Goal: Task Accomplishment & Management: Manage account settings

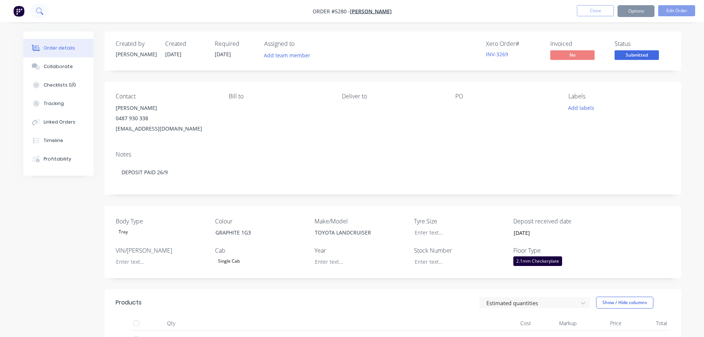
click at [37, 10] on icon at bounding box center [39, 10] width 6 height 6
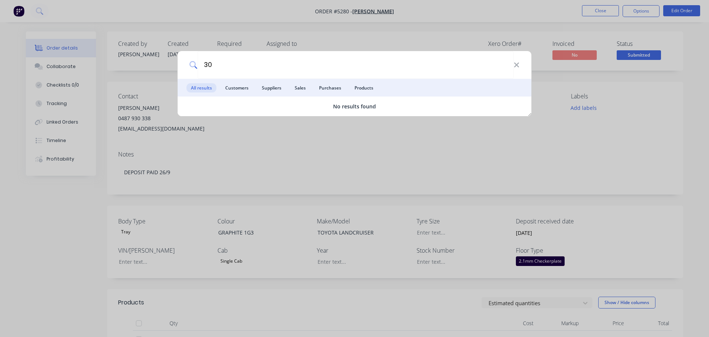
type input "3"
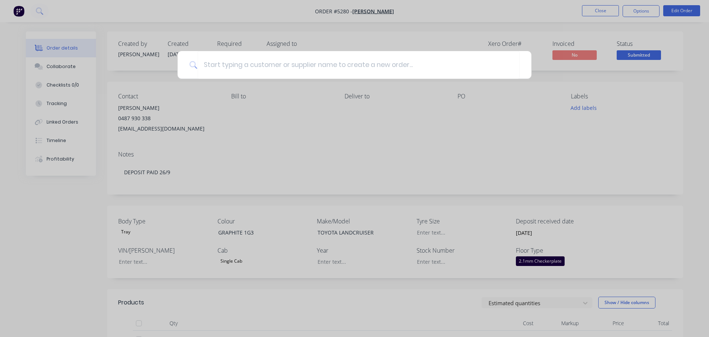
click at [342, 122] on div at bounding box center [354, 168] width 709 height 337
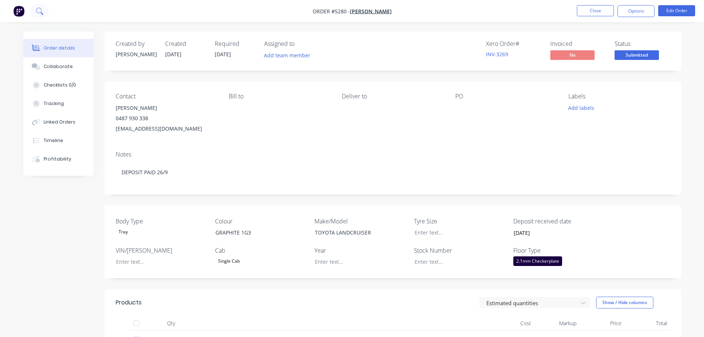
click at [37, 13] on icon at bounding box center [39, 10] width 7 height 7
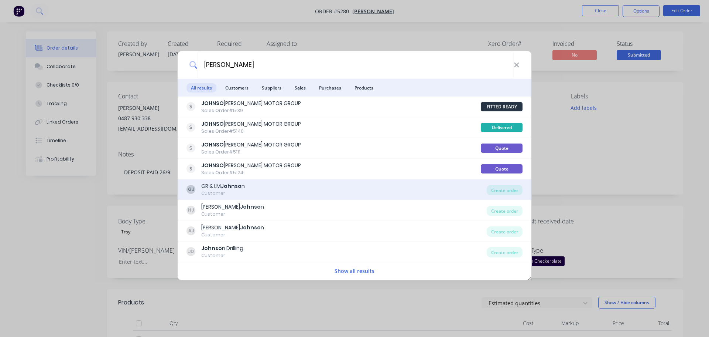
type input "J"
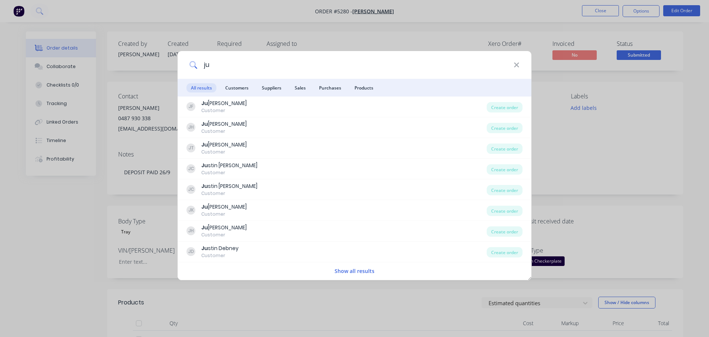
type input "j"
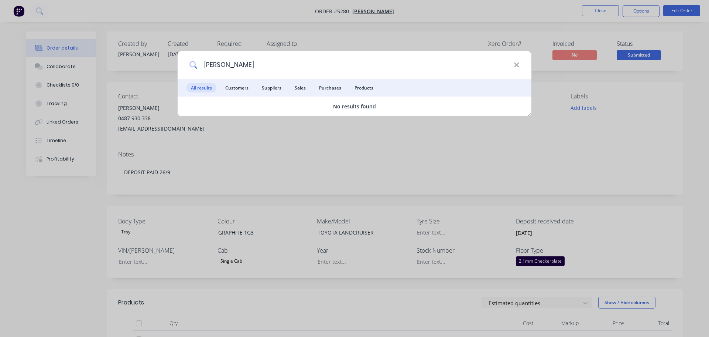
type input "[PERSON_NAME]"
click at [269, 62] on input "[PERSON_NAME]" at bounding box center [356, 65] width 316 height 28
drag, startPoint x: 269, startPoint y: 62, endPoint x: 183, endPoint y: 61, distance: 86.5
click at [183, 61] on div "[PERSON_NAME]" at bounding box center [355, 65] width 354 height 28
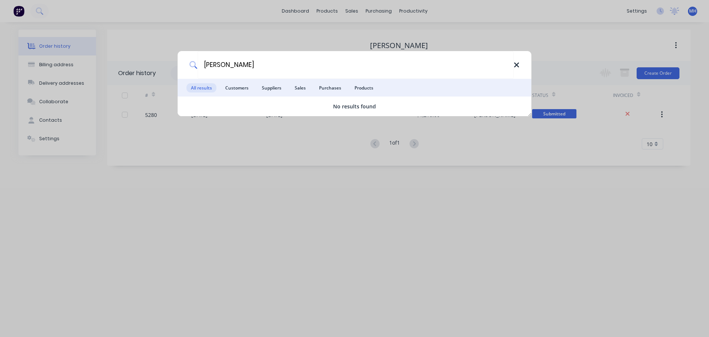
click at [515, 66] on icon at bounding box center [517, 65] width 6 height 8
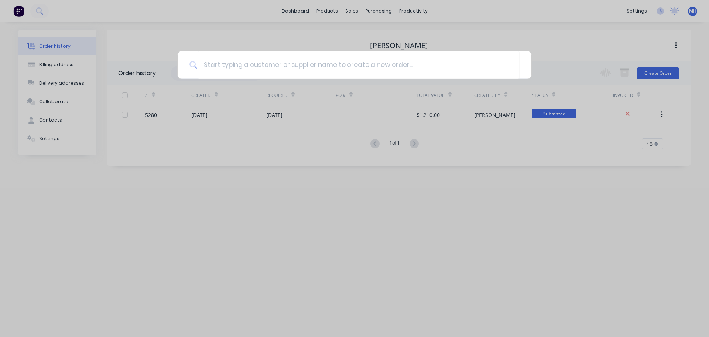
click at [354, 9] on div at bounding box center [354, 168] width 709 height 337
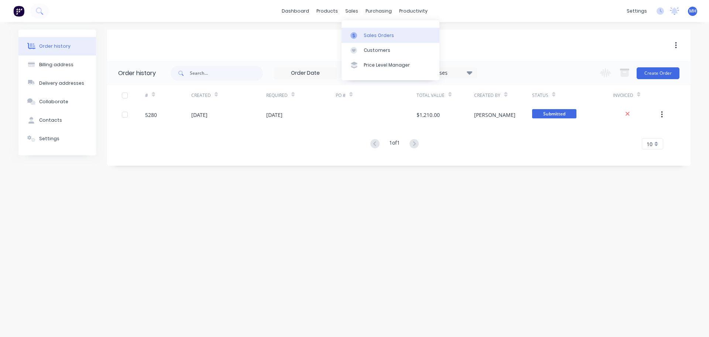
click at [364, 38] on div "Sales Orders" at bounding box center [379, 35] width 30 height 7
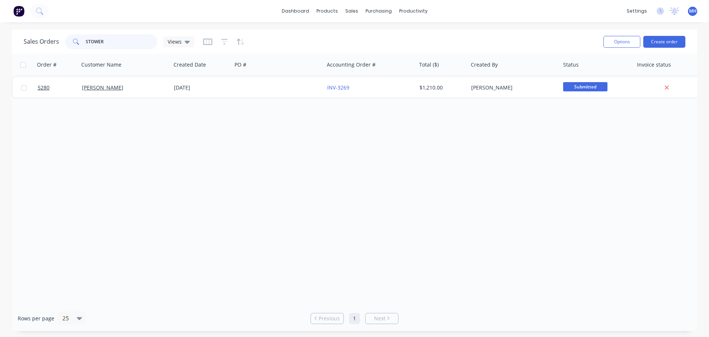
drag, startPoint x: 116, startPoint y: 40, endPoint x: 41, endPoint y: 35, distance: 75.1
click at [62, 38] on div "Sales Orders STOWER Views" at bounding box center [109, 41] width 171 height 15
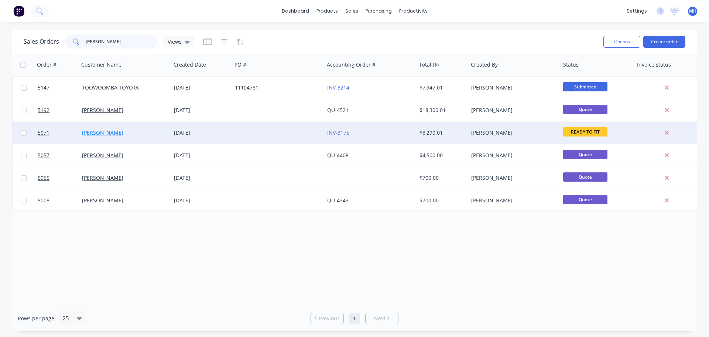
type input "SAM"
click at [87, 131] on link "[PERSON_NAME]" at bounding box center [102, 132] width 41 height 7
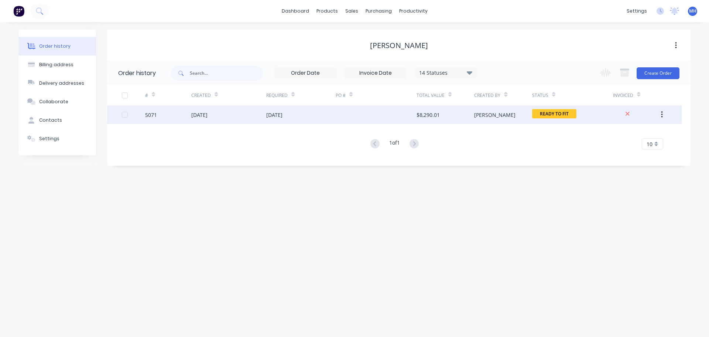
click at [207, 117] on div "[DATE]" at bounding box center [199, 115] width 16 height 8
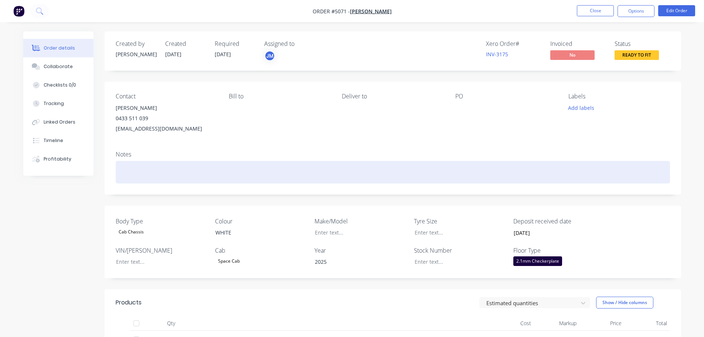
click at [430, 176] on div at bounding box center [393, 172] width 554 height 23
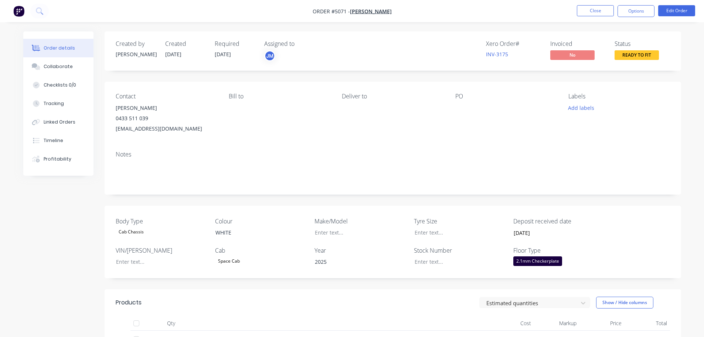
click at [451, 139] on div "Contact Sam Fry 0433 511 039 frysam123@gmail.com Bill to Deliver to PO Labels A…" at bounding box center [393, 113] width 576 height 63
click at [637, 13] on button "Options" at bounding box center [635, 11] width 37 height 12
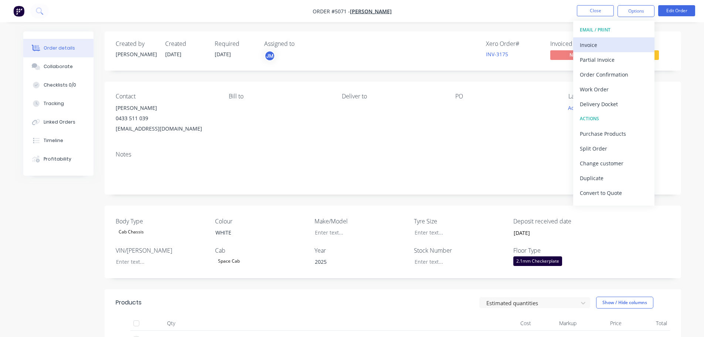
click at [621, 46] on div "Invoice" at bounding box center [614, 45] width 68 height 11
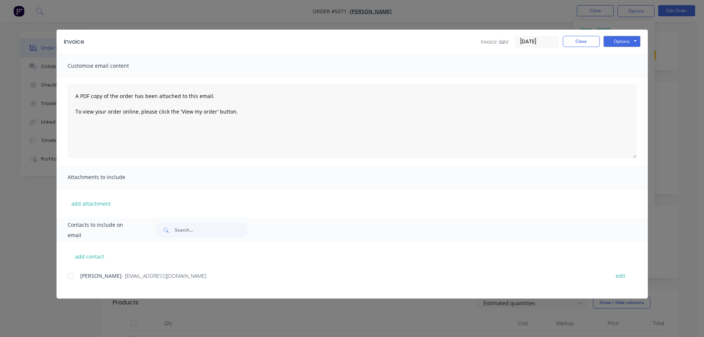
click at [71, 278] on div at bounding box center [70, 275] width 15 height 15
click at [612, 43] on button "Options" at bounding box center [621, 41] width 37 height 11
click at [615, 66] on button "Print" at bounding box center [626, 67] width 47 height 12
click at [586, 42] on button "Close" at bounding box center [581, 41] width 37 height 11
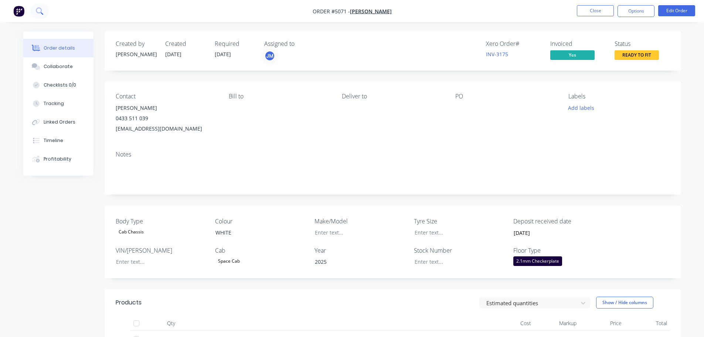
click at [40, 12] on icon at bounding box center [39, 10] width 6 height 6
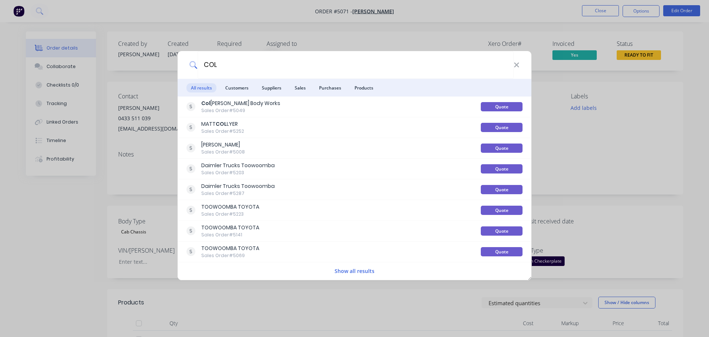
type input "COL"
drag, startPoint x: 253, startPoint y: 69, endPoint x: 199, endPoint y: 69, distance: 54.3
click at [199, 69] on input "COL" at bounding box center [356, 65] width 316 height 28
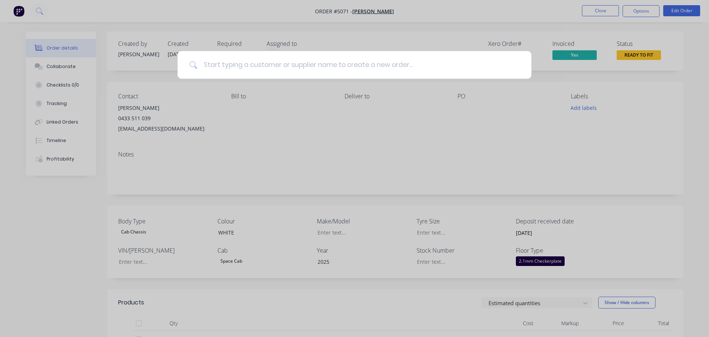
click at [223, 65] on input at bounding box center [359, 65] width 322 height 28
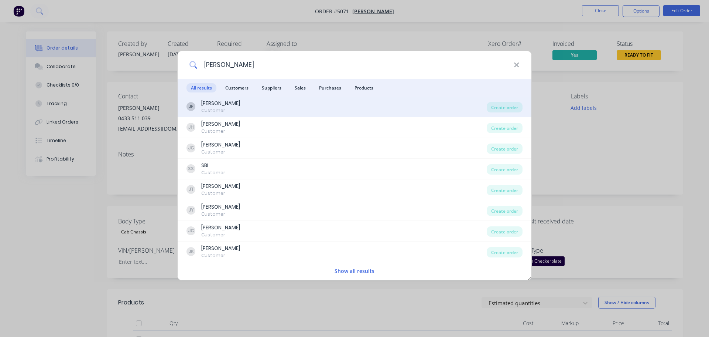
type input "[PERSON_NAME]"
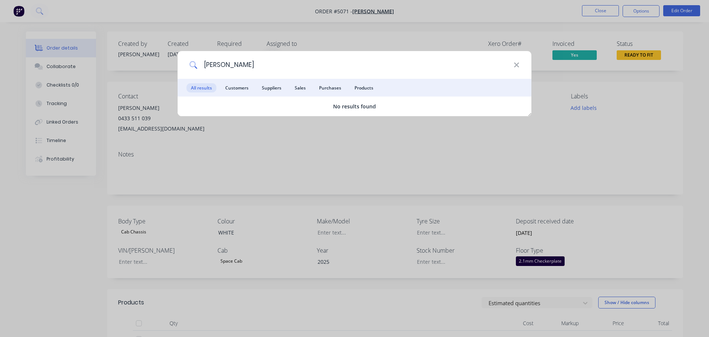
drag, startPoint x: 244, startPoint y: 61, endPoint x: 170, endPoint y: 65, distance: 74.4
click at [170, 65] on div "JUSTIN MOORE All results Customers Suppliers Sales Purchases Products No result…" at bounding box center [354, 168] width 709 height 337
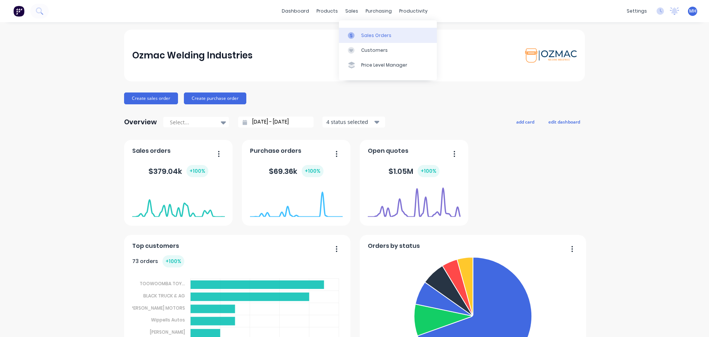
click at [362, 36] on div "Sales Orders" at bounding box center [376, 35] width 30 height 7
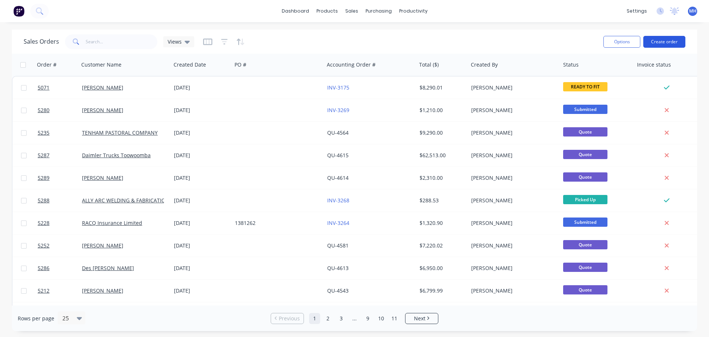
click at [660, 41] on button "Create order" at bounding box center [665, 42] width 42 height 12
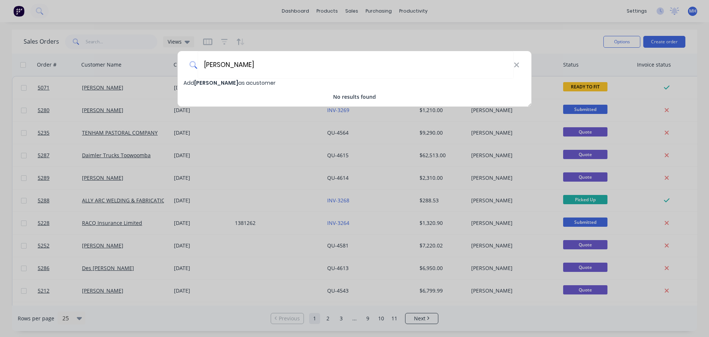
type input "[PERSON_NAME]"
click at [220, 84] on span "JUSTIN MOORE" at bounding box center [216, 82] width 44 height 7
select select "AU"
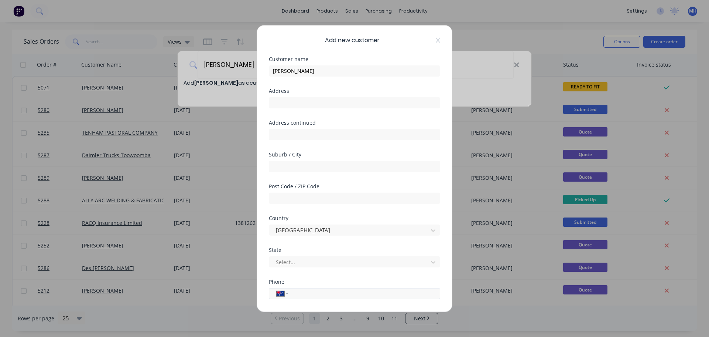
click at [309, 296] on input "tel" at bounding box center [362, 293] width 139 height 8
click at [436, 38] on icon at bounding box center [438, 40] width 4 height 6
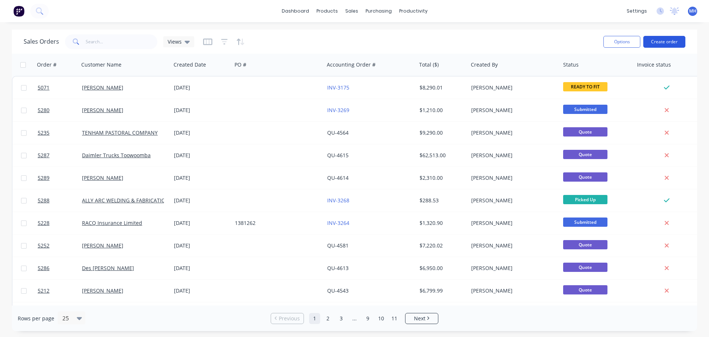
click at [667, 43] on button "Create order" at bounding box center [665, 42] width 42 height 12
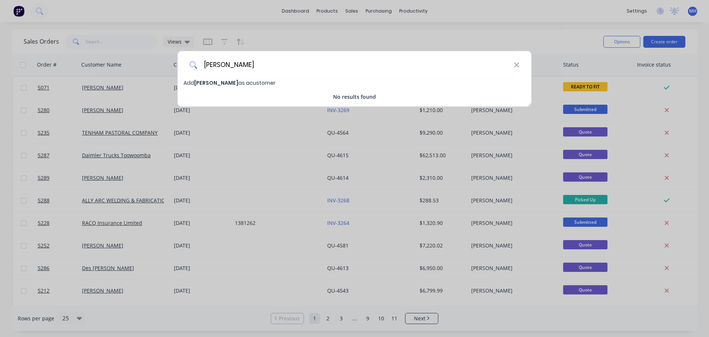
type input "[PERSON_NAME]"
click at [235, 84] on span "Add JUSTIN MOORE as a customer" at bounding box center [230, 82] width 92 height 7
select select "AU"
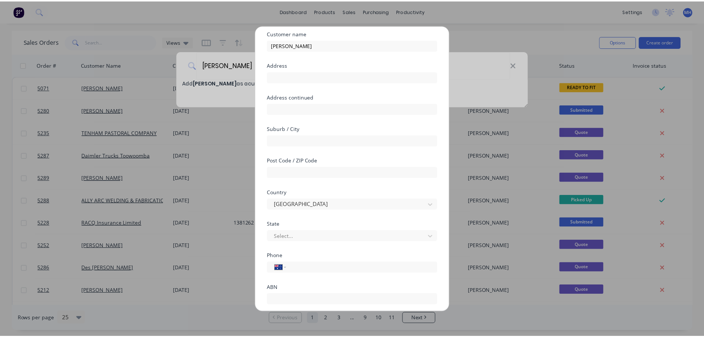
scroll to position [74, 0]
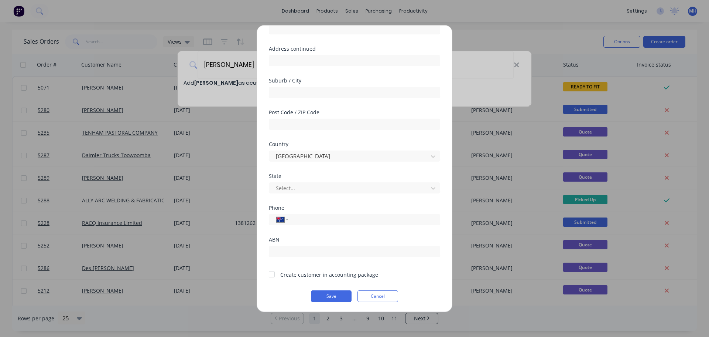
click at [272, 273] on div at bounding box center [272, 274] width 15 height 15
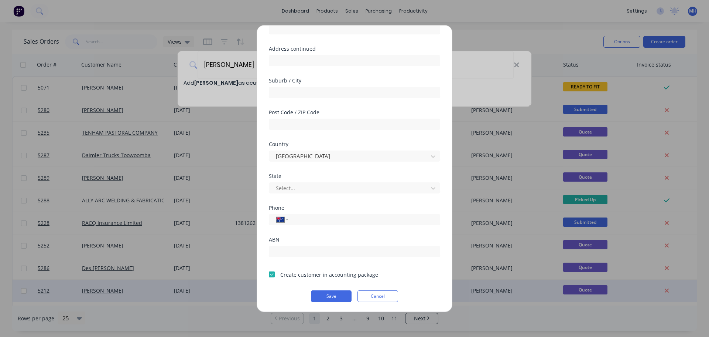
click at [331, 293] on button "Save" at bounding box center [331, 296] width 41 height 12
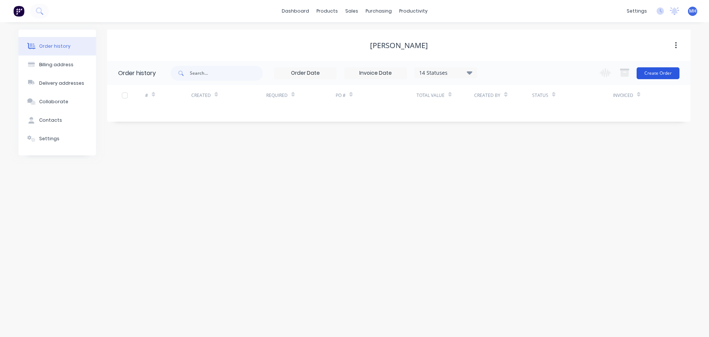
click at [659, 75] on button "Create Order" at bounding box center [658, 73] width 43 height 12
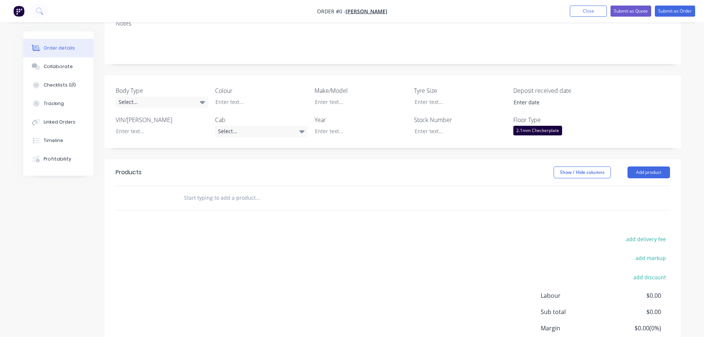
scroll to position [148, 0]
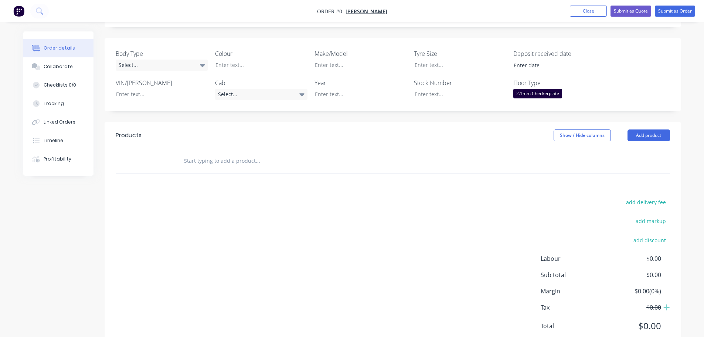
click at [267, 164] on input "text" at bounding box center [258, 160] width 148 height 15
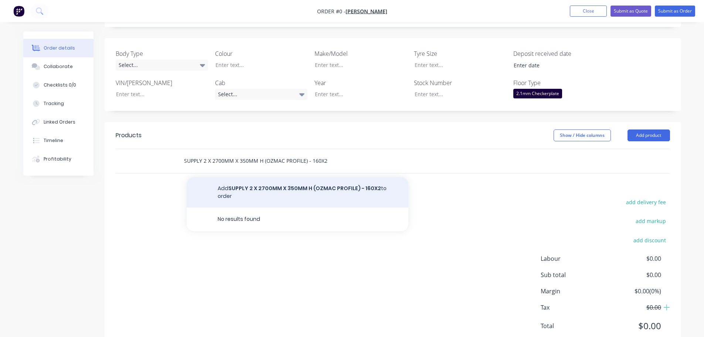
type input "SUPPLY 2 X 2700MM X 350MM H (OZMAC PROFILE) - 160X2"
click at [286, 187] on button "Add SUPPLY 2 X 2700MM X 350MM H (OZMAC PROFILE) - 160X2 to order" at bounding box center [298, 192] width 222 height 30
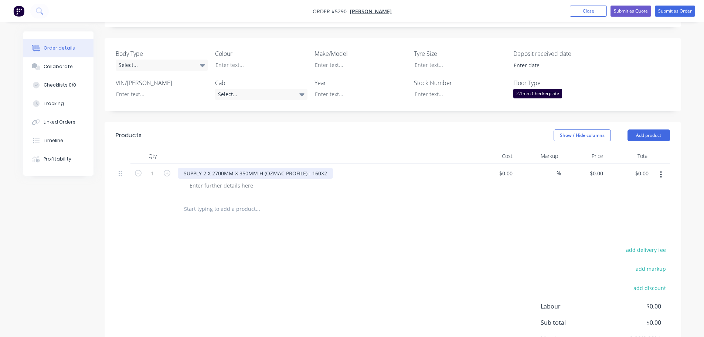
click at [326, 173] on div "SUPPLY 2 X 2700MM X 350MM H (OZMAC PROFILE) - 160X2" at bounding box center [255, 173] width 155 height 11
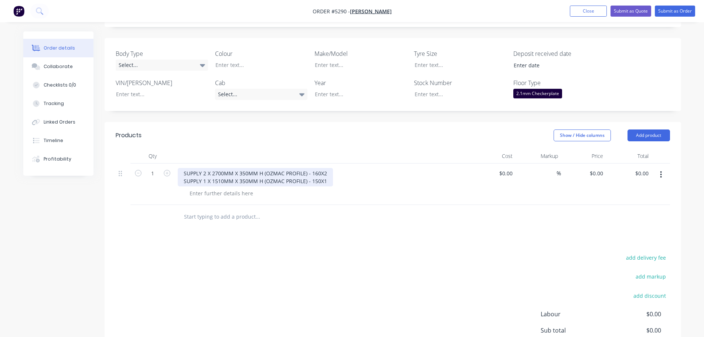
click at [183, 172] on div "SUPPLY 2 X 2700MM X 350MM H (OZMAC PROFILE) - 160X2 SUPPLY 1 X 1510MM X 350MM H…" at bounding box center [255, 177] width 155 height 18
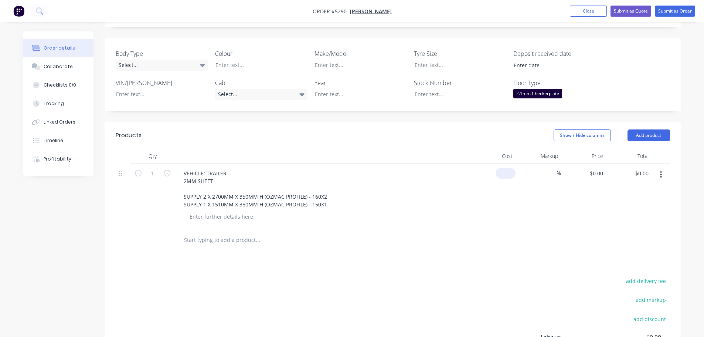
click at [500, 174] on div "$0.00" at bounding box center [492, 195] width 45 height 65
type input "$470.00"
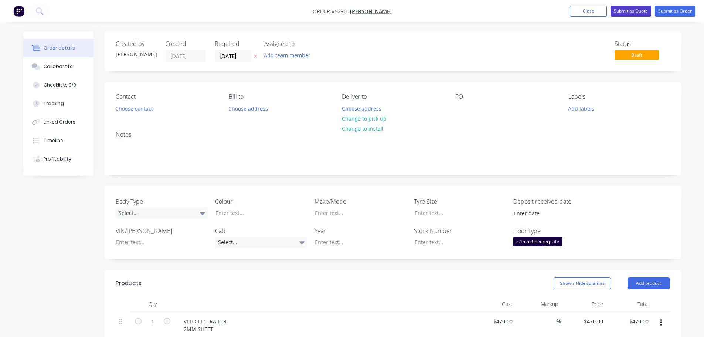
click at [629, 8] on button "Submit as Quote" at bounding box center [630, 11] width 41 height 11
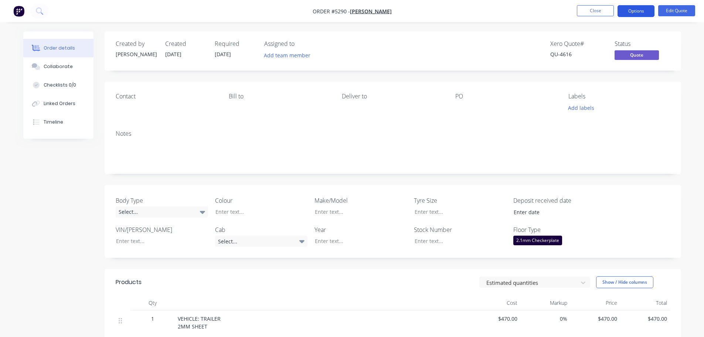
click at [644, 13] on button "Options" at bounding box center [635, 11] width 37 height 12
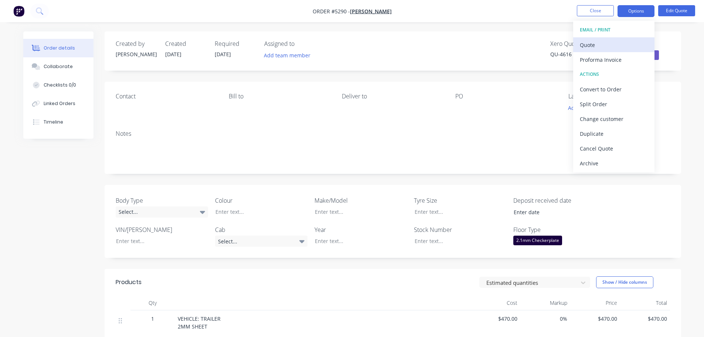
click at [614, 49] on div "Quote" at bounding box center [614, 45] width 68 height 11
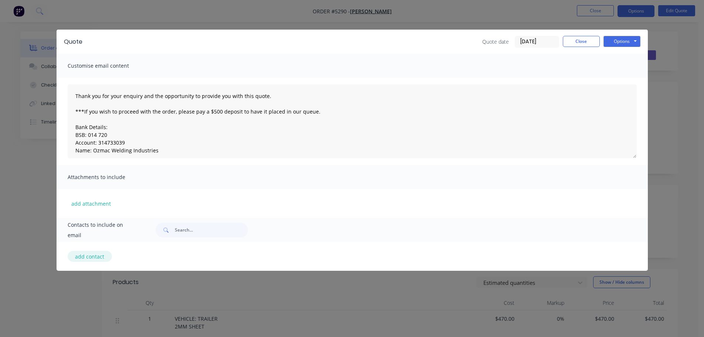
click at [82, 258] on button "add contact" at bounding box center [90, 256] width 44 height 11
select select "AU"
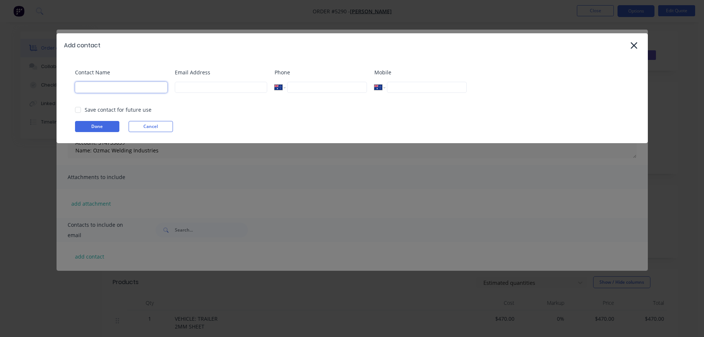
click at [105, 82] on input at bounding box center [121, 87] width 92 height 11
type input "[PERSON_NAME]"
type input "justinem@hotmail.com"
click at [81, 113] on div at bounding box center [78, 109] width 15 height 15
click at [100, 127] on button "Done" at bounding box center [97, 126] width 44 height 11
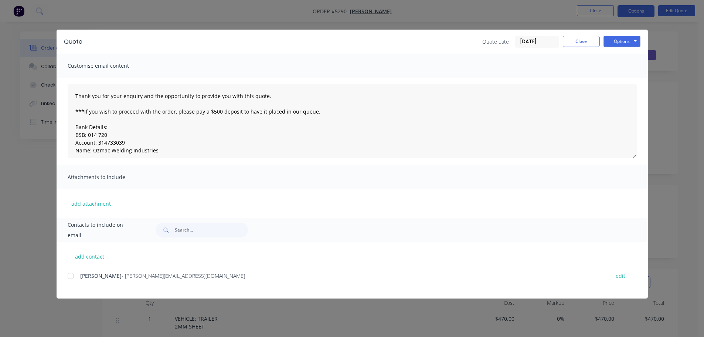
click at [72, 278] on div at bounding box center [70, 275] width 15 height 15
click at [615, 41] on button "Options" at bounding box center [621, 41] width 37 height 11
click at [624, 79] on button "Email" at bounding box center [626, 79] width 47 height 12
click at [618, 44] on button "Options" at bounding box center [621, 41] width 37 height 11
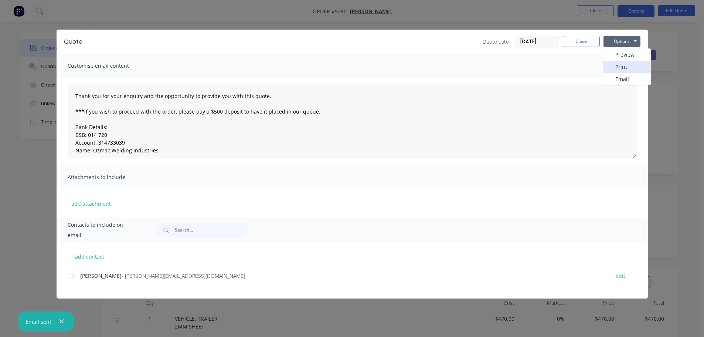
click at [620, 65] on button "Print" at bounding box center [626, 67] width 47 height 12
click at [585, 43] on button "Close" at bounding box center [581, 41] width 37 height 11
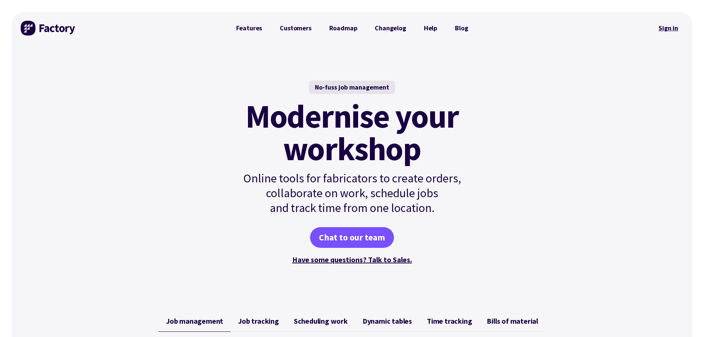
click at [673, 27] on link "Sign in" at bounding box center [668, 28] width 30 height 17
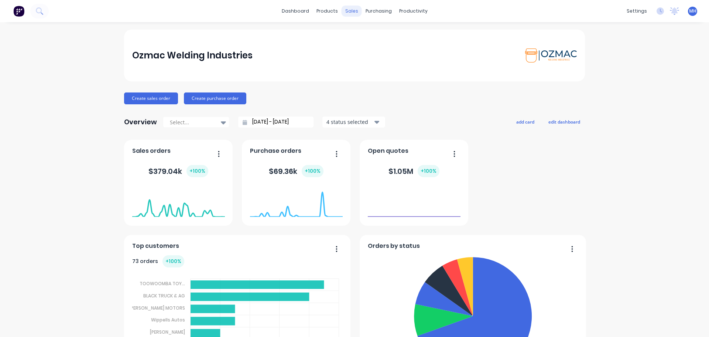
drag, startPoint x: 0, startPoint y: 0, endPoint x: 349, endPoint y: 13, distance: 349.4
click at [349, 13] on div "sales" at bounding box center [352, 11] width 20 height 11
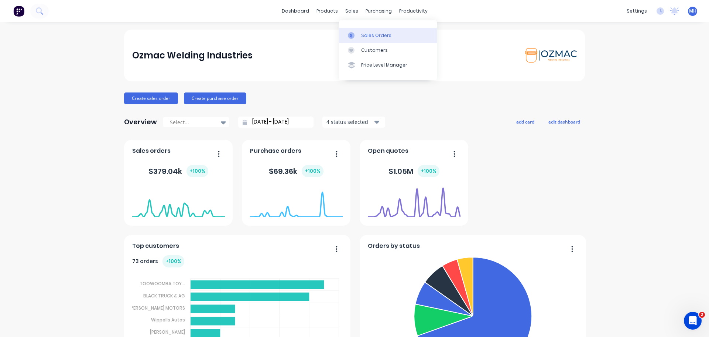
click at [358, 33] on div at bounding box center [353, 35] width 11 height 7
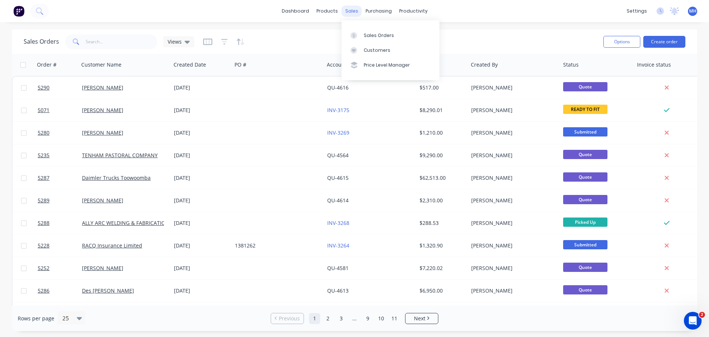
click at [354, 11] on div "sales" at bounding box center [352, 11] width 20 height 11
click at [367, 35] on div "Sales Orders" at bounding box center [379, 35] width 30 height 7
click at [368, 36] on div "Sales Orders" at bounding box center [379, 35] width 30 height 7
click at [394, 35] on link "Sales Orders" at bounding box center [391, 35] width 98 height 15
click at [377, 34] on div "Sales Orders" at bounding box center [379, 35] width 30 height 7
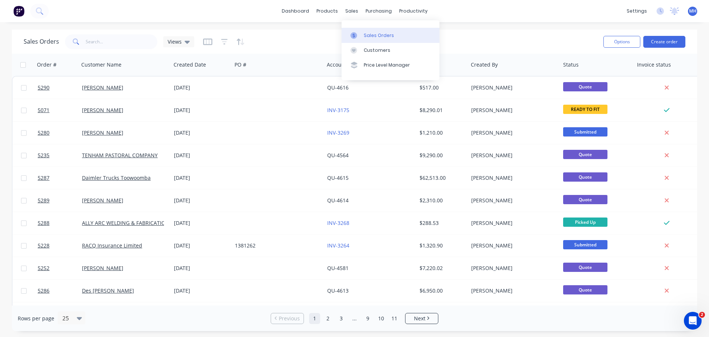
click at [374, 36] on div "Sales Orders" at bounding box center [379, 35] width 30 height 7
click at [390, 34] on div "Sales Orders" at bounding box center [379, 35] width 30 height 7
click at [412, 35] on link "Sales Orders" at bounding box center [391, 35] width 98 height 15
click at [363, 34] on link "Sales Orders" at bounding box center [391, 35] width 98 height 15
click at [396, 35] on link "Sales Orders" at bounding box center [391, 35] width 98 height 15
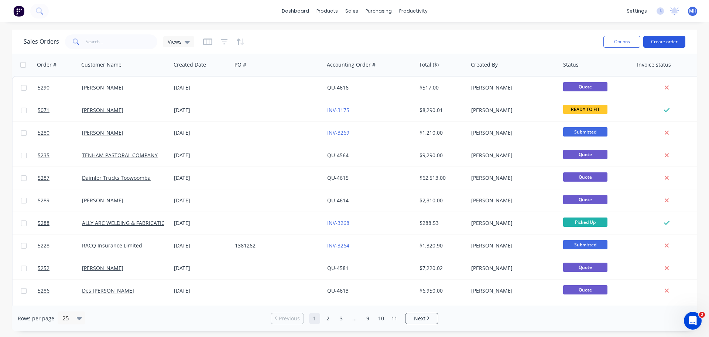
click at [663, 37] on button "Create order" at bounding box center [665, 42] width 42 height 12
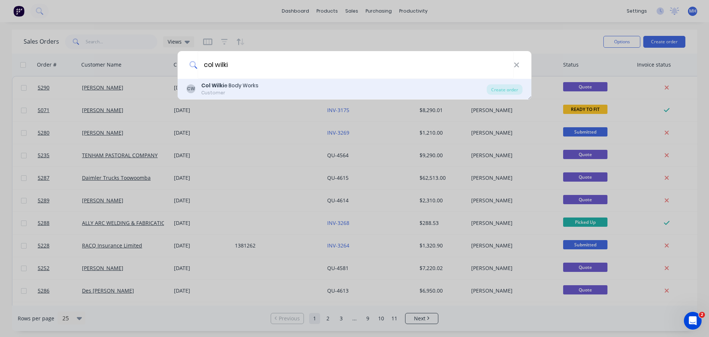
type input "col wilki"
click at [251, 91] on div "Customer" at bounding box center [229, 92] width 57 height 7
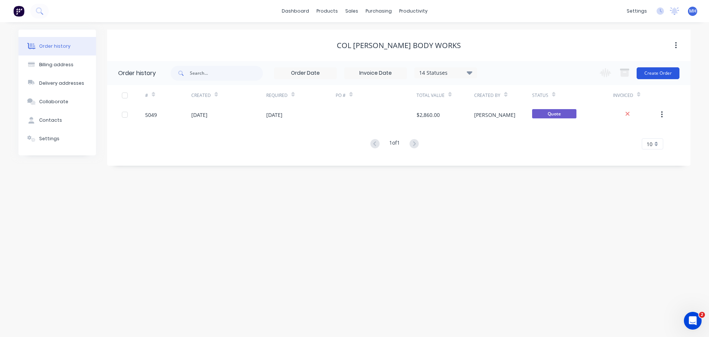
click at [661, 72] on button "Create Order" at bounding box center [658, 73] width 43 height 12
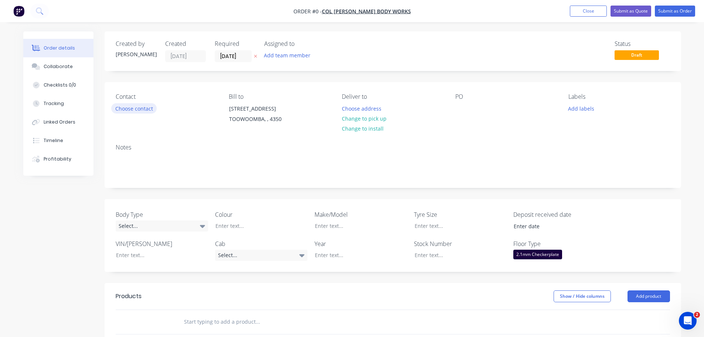
click at [137, 109] on button "Choose contact" at bounding box center [133, 108] width 45 height 10
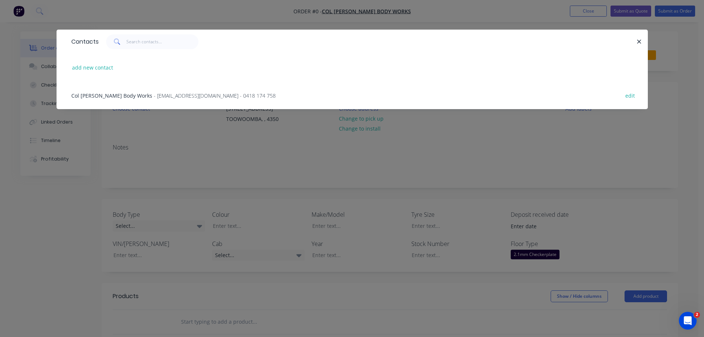
click at [104, 95] on span "Col [PERSON_NAME] Body Works" at bounding box center [111, 95] width 81 height 7
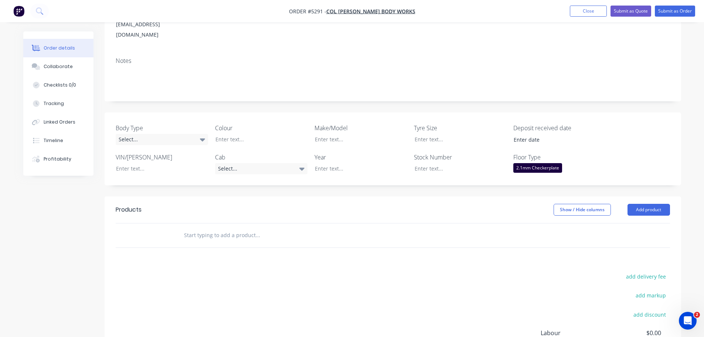
scroll to position [148, 0]
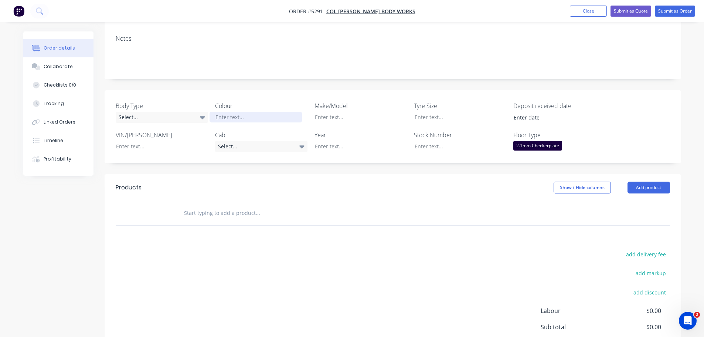
click at [247, 112] on div at bounding box center [256, 117] width 92 height 11
click at [343, 112] on div at bounding box center [355, 117] width 92 height 11
click at [253, 141] on div "Select..." at bounding box center [261, 146] width 92 height 11
click at [404, 205] on div at bounding box center [308, 212] width 260 height 15
click at [343, 141] on div at bounding box center [355, 146] width 92 height 11
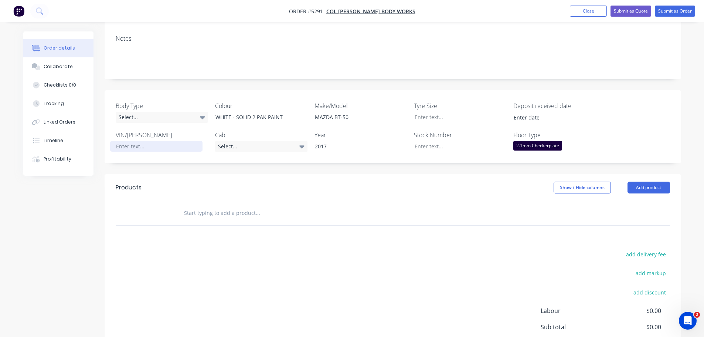
click at [135, 141] on div at bounding box center [156, 146] width 92 height 11
click at [159, 112] on div "Select..." at bounding box center [162, 117] width 92 height 11
click at [187, 59] on div "Created by Michelle Created 07/10/25 Required 07/10/25 Assigned to Add team mem…" at bounding box center [393, 143] width 576 height 519
click at [286, 112] on div "WHITE - SOLID 2 PAK PAINT" at bounding box center [256, 117] width 92 height 11
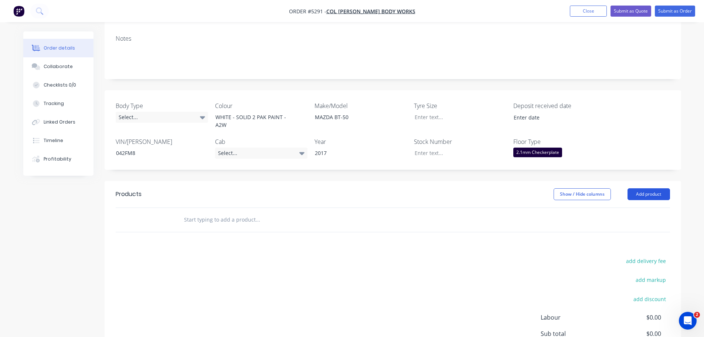
click at [648, 188] on button "Add product" at bounding box center [648, 194] width 42 height 12
click at [240, 209] on div at bounding box center [308, 220] width 266 height 24
click at [238, 212] on input "text" at bounding box center [258, 219] width 148 height 15
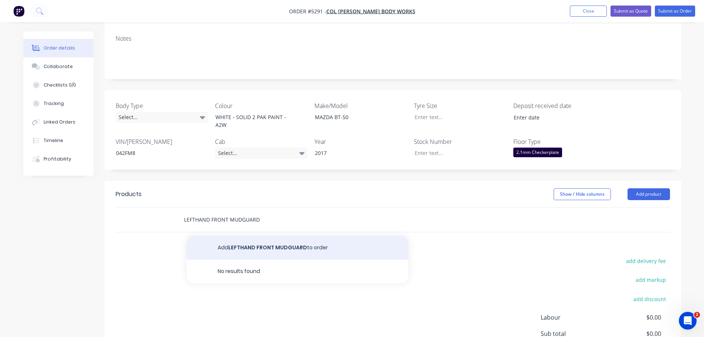
type input "LEFTHAND FRONT MUDGUARD"
click at [245, 236] on button "Add LEFTHAND FRONT MUDGUARD to order" at bounding box center [298, 248] width 222 height 24
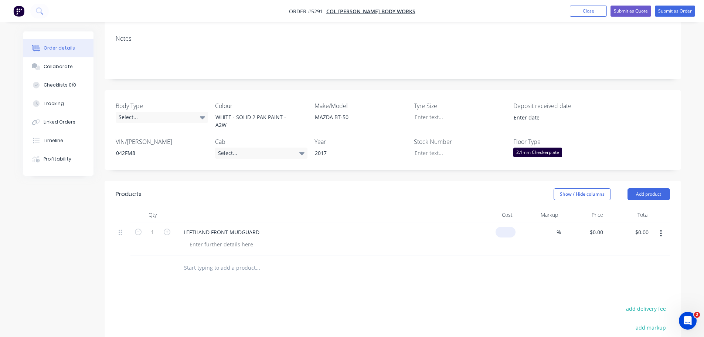
click at [504, 227] on div "$0.00" at bounding box center [506, 232] width 20 height 11
type input "$200.00"
click at [218, 260] on input "text" at bounding box center [258, 267] width 148 height 15
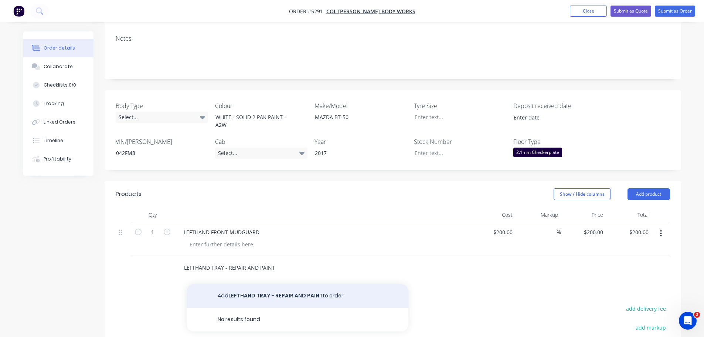
type input "LEFTHAND TRAY - REPAIR AND PAINT"
drag, startPoint x: 243, startPoint y: 272, endPoint x: 247, endPoint y: 271, distance: 3.9
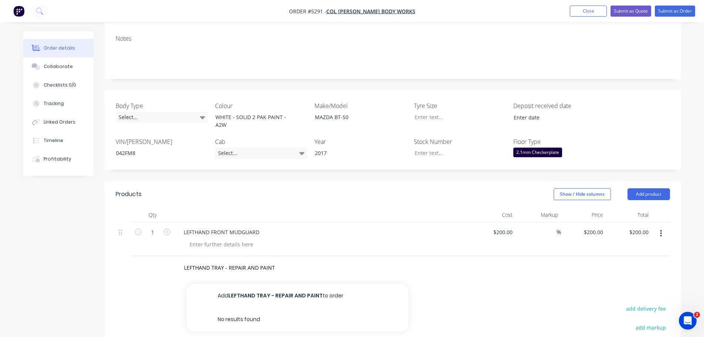
click at [243, 284] on button "Add LEFTHAND TRAY - REPAIR AND PAINT to order" at bounding box center [298, 296] width 222 height 24
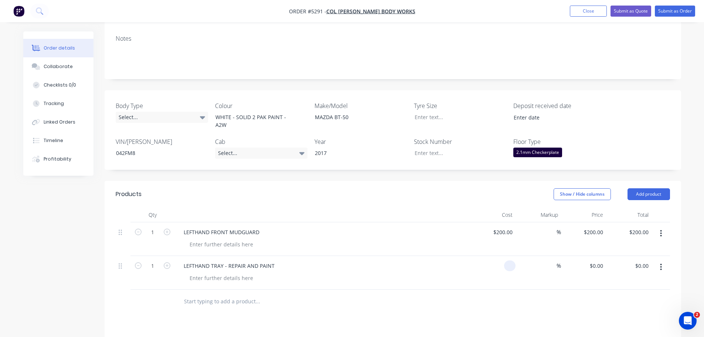
click at [503, 256] on div at bounding box center [492, 273] width 45 height 34
type input "$300.00"
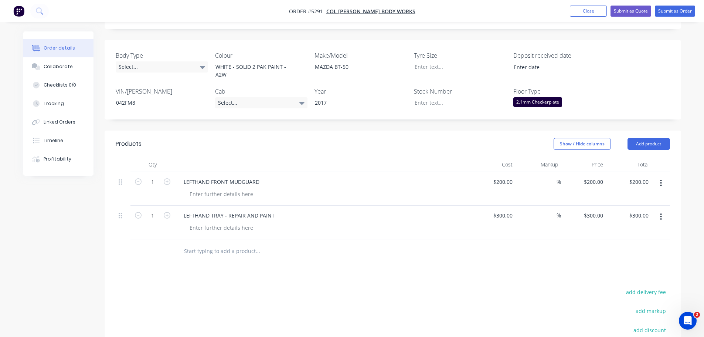
scroll to position [292, 0]
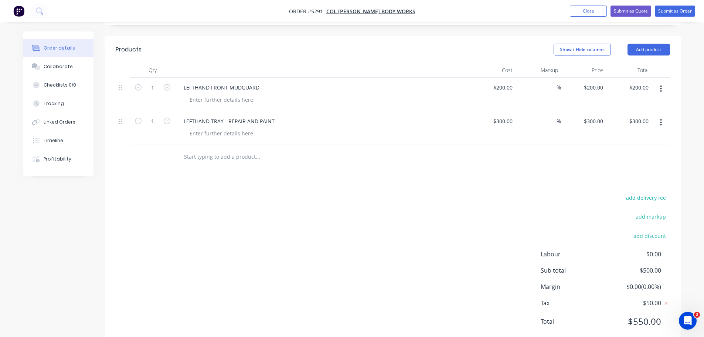
click at [221, 149] on input "text" at bounding box center [258, 156] width 148 height 15
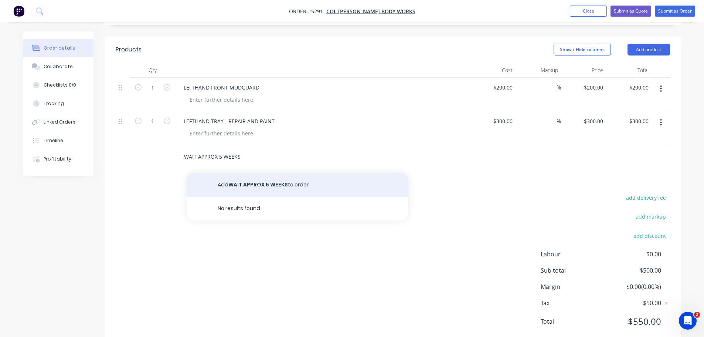
type input "WAIT APPROX 5 WEEKS"
click at [269, 173] on button "Add WAIT APPROX 5 WEEKS to order" at bounding box center [298, 185] width 222 height 24
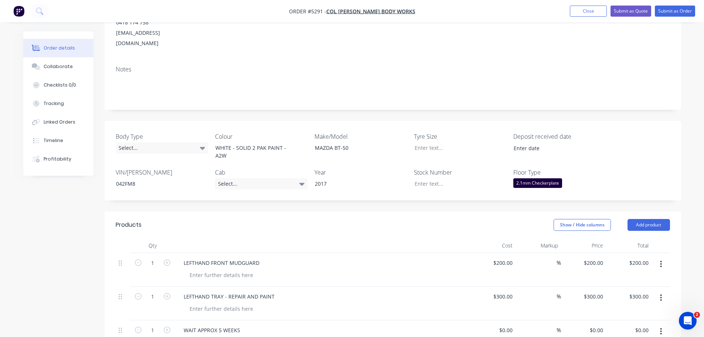
scroll to position [104, 0]
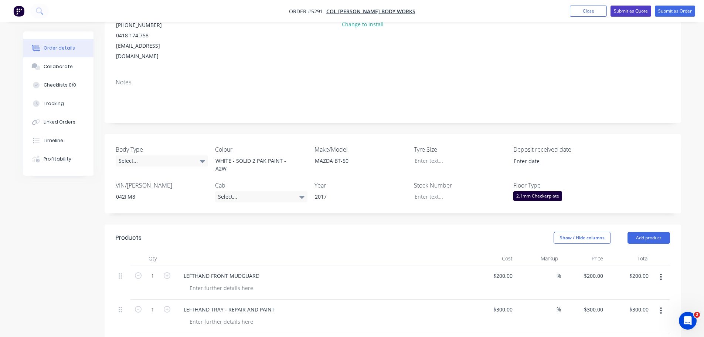
click at [623, 12] on button "Submit as Quote" at bounding box center [630, 11] width 41 height 11
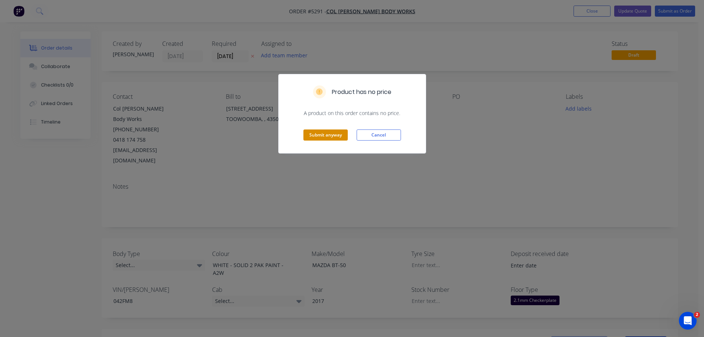
click at [334, 137] on button "Submit anyway" at bounding box center [325, 134] width 44 height 11
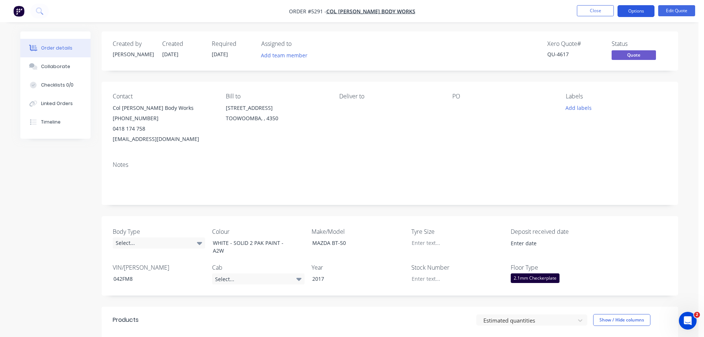
click at [640, 11] on button "Options" at bounding box center [635, 11] width 37 height 12
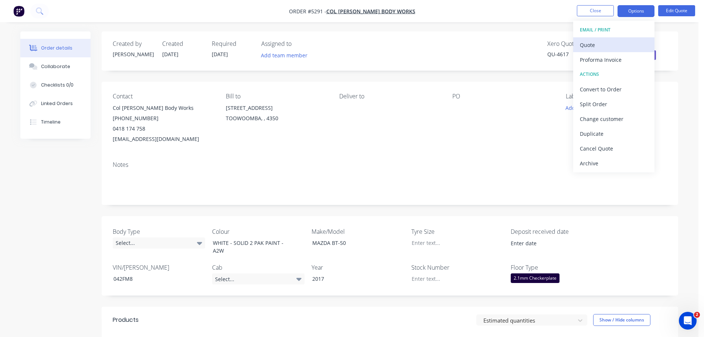
click at [611, 45] on div "Quote" at bounding box center [614, 45] width 68 height 11
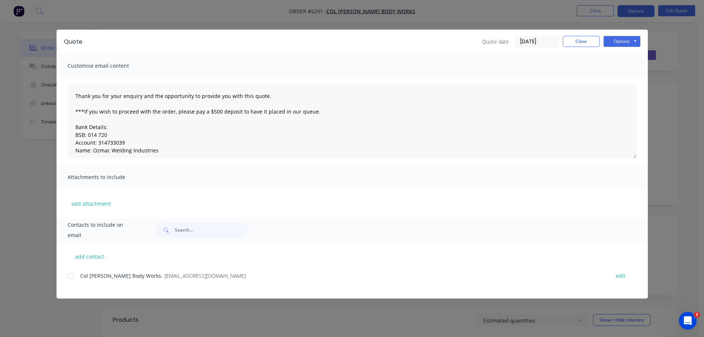
click at [71, 274] on div at bounding box center [70, 275] width 15 height 15
click at [623, 38] on button "Options" at bounding box center [621, 41] width 37 height 11
click at [621, 79] on button "Email" at bounding box center [626, 79] width 47 height 12
click at [72, 277] on div at bounding box center [70, 275] width 15 height 15
click at [616, 42] on button "Options" at bounding box center [621, 41] width 37 height 11
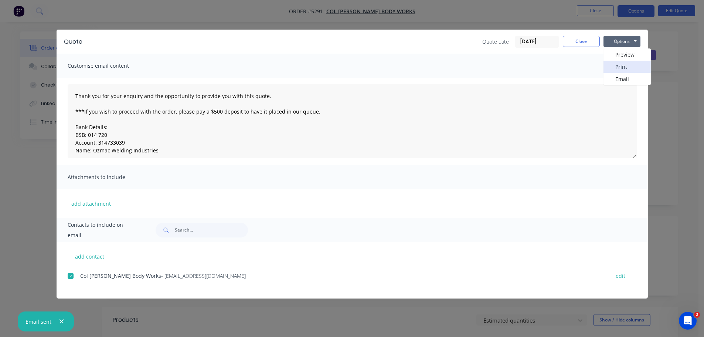
click at [616, 65] on button "Print" at bounding box center [626, 67] width 47 height 12
click at [584, 42] on button "Close" at bounding box center [581, 41] width 37 height 11
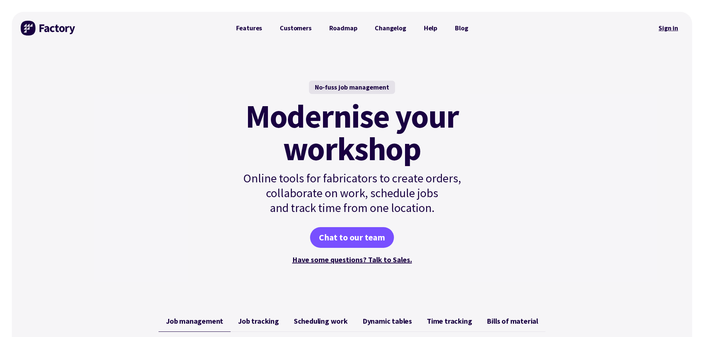
click at [675, 28] on link "Sign in" at bounding box center [668, 28] width 30 height 17
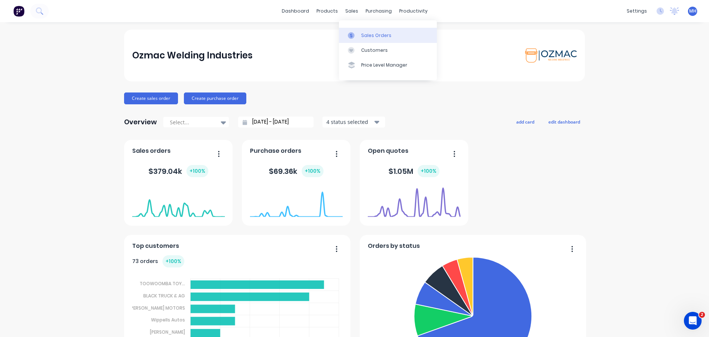
click at [364, 37] on div "Sales Orders" at bounding box center [376, 35] width 30 height 7
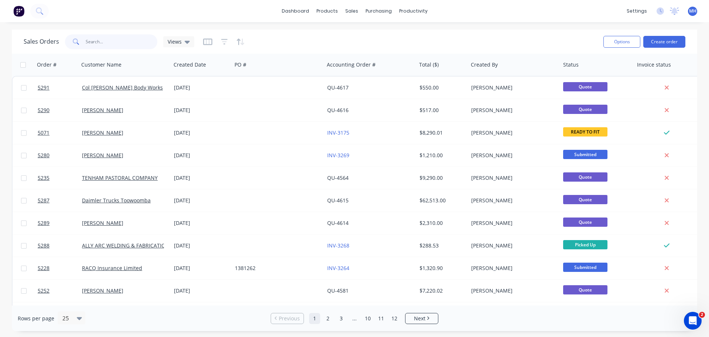
click at [94, 41] on input "text" at bounding box center [122, 41] width 72 height 15
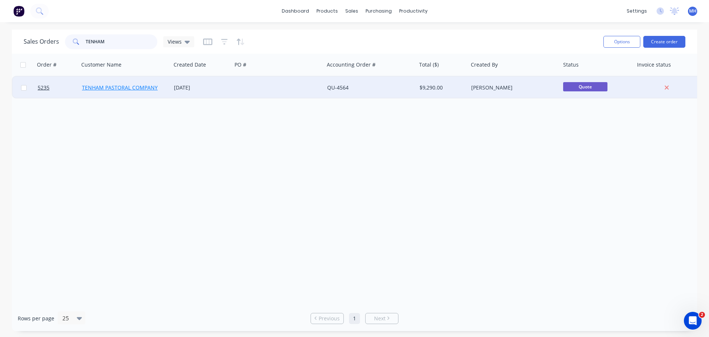
type input "TENHAM"
click at [126, 89] on link "TENHAM PASTORAL COMPANY" at bounding box center [120, 87] width 76 height 7
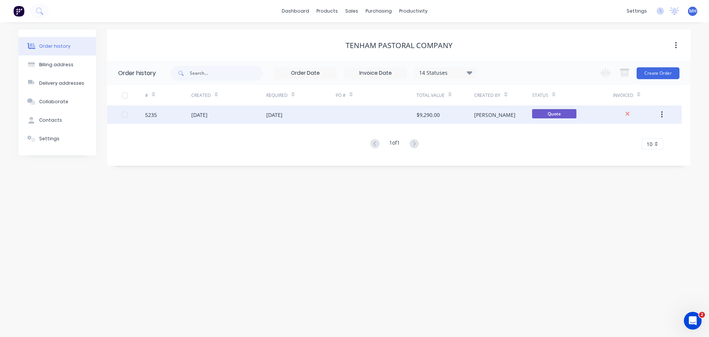
click at [226, 119] on div "[DATE]" at bounding box center [228, 114] width 75 height 18
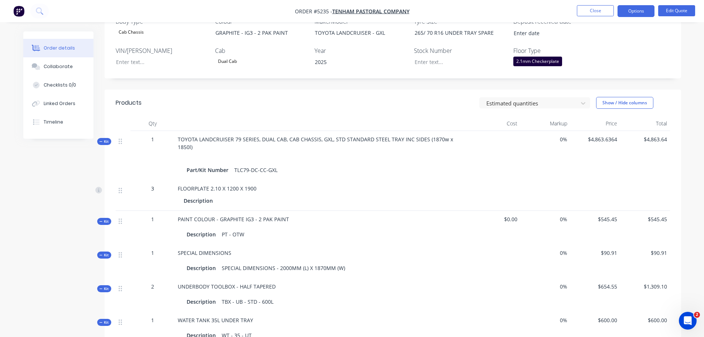
scroll to position [64, 0]
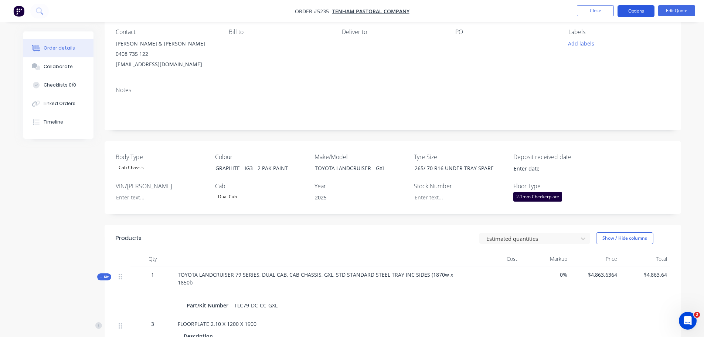
click at [642, 11] on button "Options" at bounding box center [635, 11] width 37 height 12
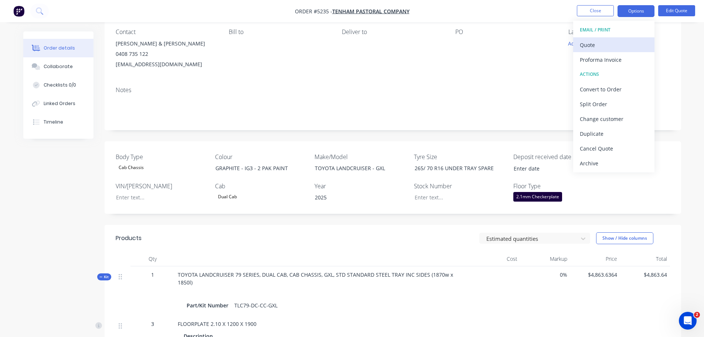
click at [618, 45] on div "Quote" at bounding box center [614, 45] width 68 height 11
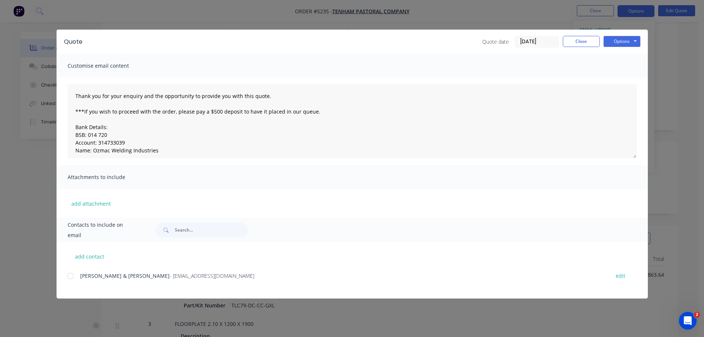
click at [70, 278] on div at bounding box center [70, 275] width 15 height 15
click at [621, 45] on button "Options" at bounding box center [621, 41] width 37 height 11
click at [623, 79] on button "Email" at bounding box center [626, 79] width 47 height 12
click at [622, 44] on button "Options" at bounding box center [621, 41] width 37 height 11
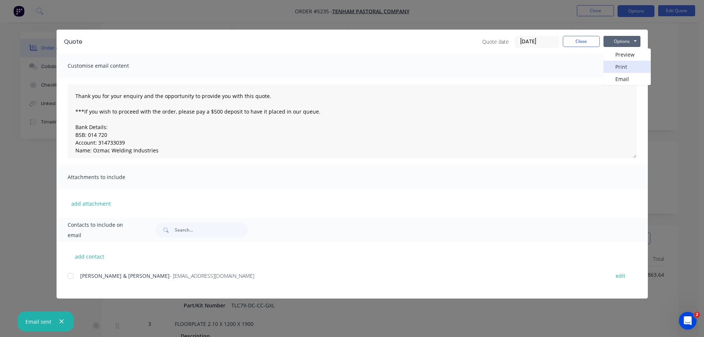
click at [620, 64] on button "Print" at bounding box center [626, 67] width 47 height 12
click at [592, 41] on button "Close" at bounding box center [581, 41] width 37 height 11
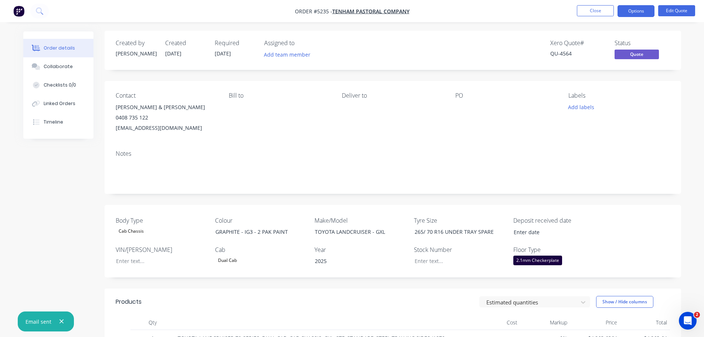
scroll to position [0, 0]
click at [41, 11] on icon at bounding box center [39, 10] width 6 height 6
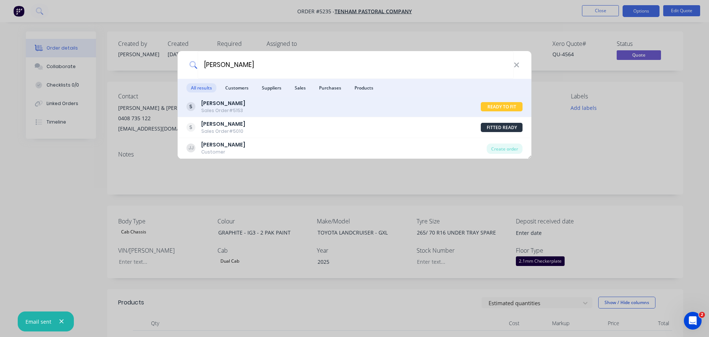
type input "[PERSON_NAME]"
click at [256, 109] on div "[PERSON_NAME] Sales Order #5153" at bounding box center [334, 106] width 295 height 14
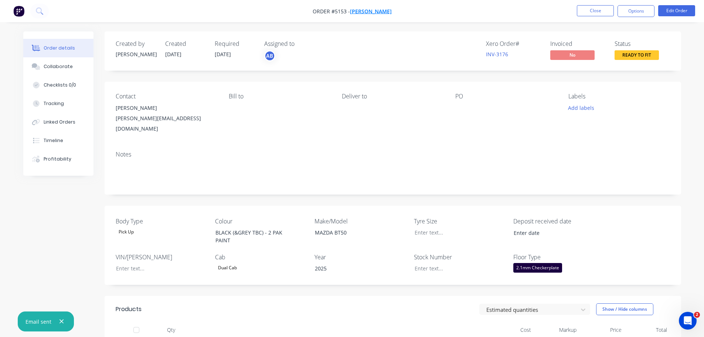
click at [367, 10] on span "[PERSON_NAME]" at bounding box center [371, 11] width 42 height 7
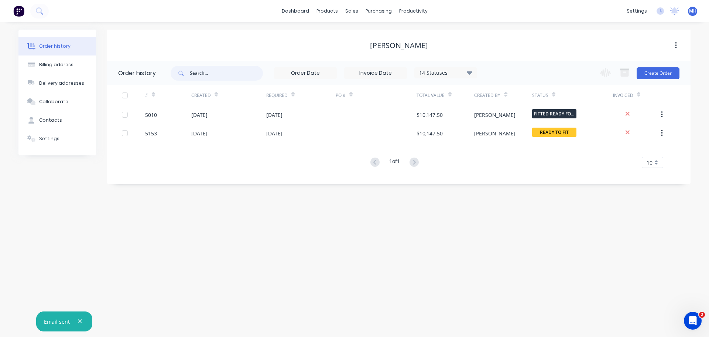
click at [208, 69] on input "text" at bounding box center [226, 73] width 73 height 15
click at [354, 14] on div "sales" at bounding box center [352, 11] width 20 height 11
click at [361, 34] on div at bounding box center [356, 35] width 11 height 7
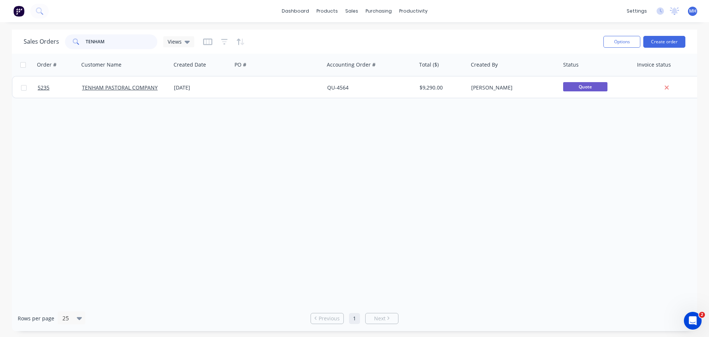
drag, startPoint x: 124, startPoint y: 43, endPoint x: 72, endPoint y: 36, distance: 52.6
click at [72, 36] on div "TENHAM" at bounding box center [111, 41] width 92 height 15
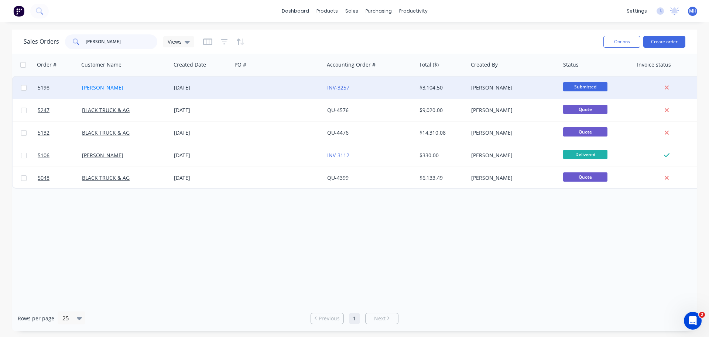
type input "[PERSON_NAME]"
click at [105, 88] on link "[PERSON_NAME]" at bounding box center [102, 87] width 41 height 7
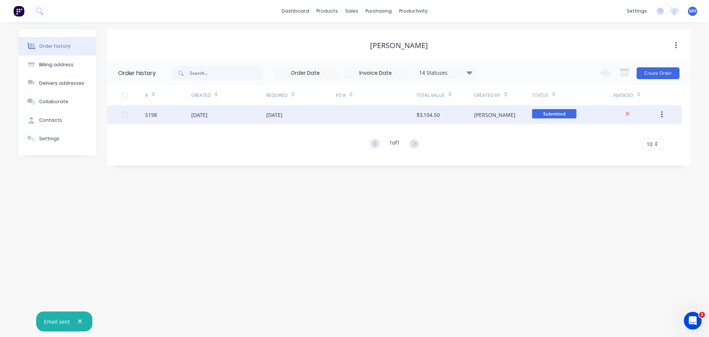
click at [202, 117] on div "[DATE]" at bounding box center [199, 115] width 16 height 8
